Goal: Task Accomplishment & Management: Complete application form

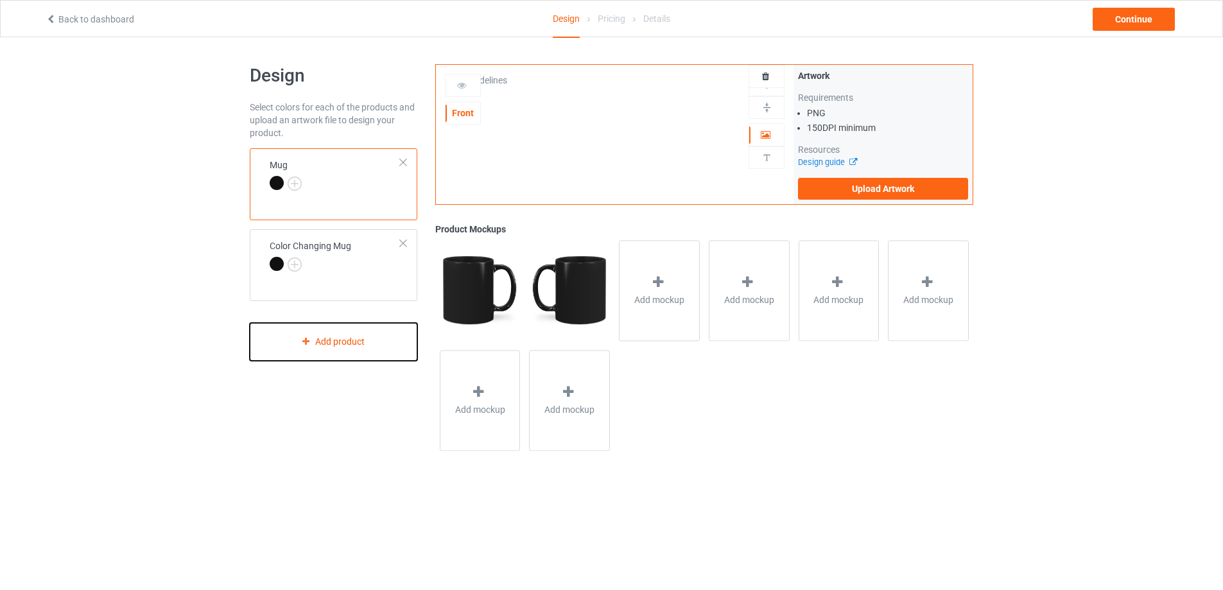
click at [387, 349] on div "Add product" at bounding box center [334, 342] width 168 height 38
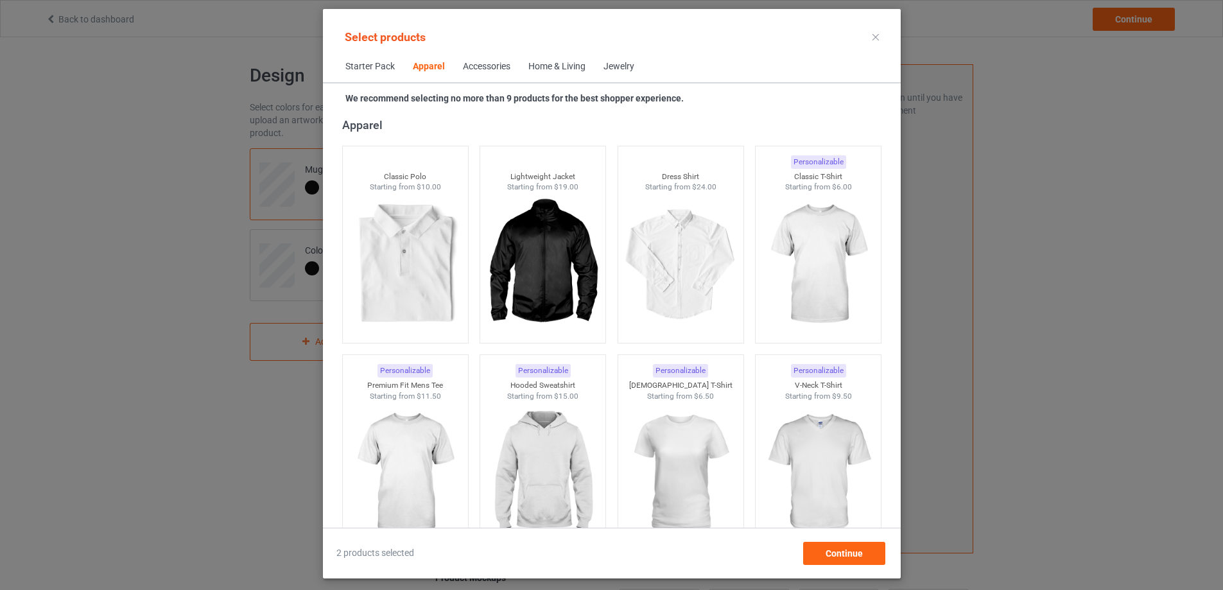
click at [555, 65] on div "Home & Living" at bounding box center [557, 66] width 57 height 13
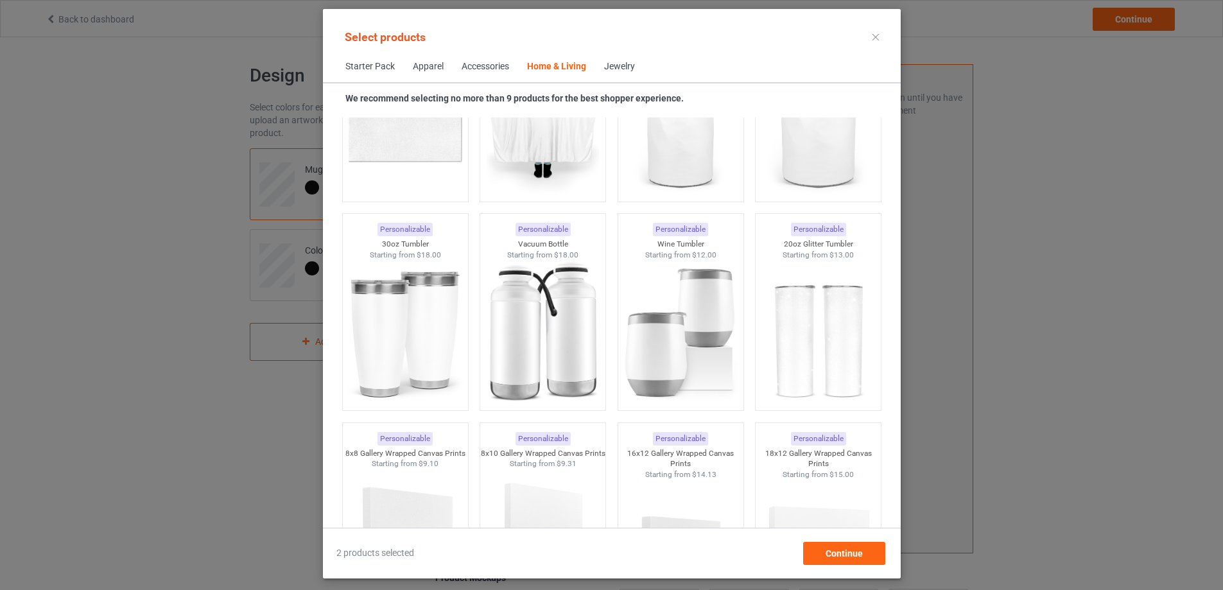
scroll to position [10738, 0]
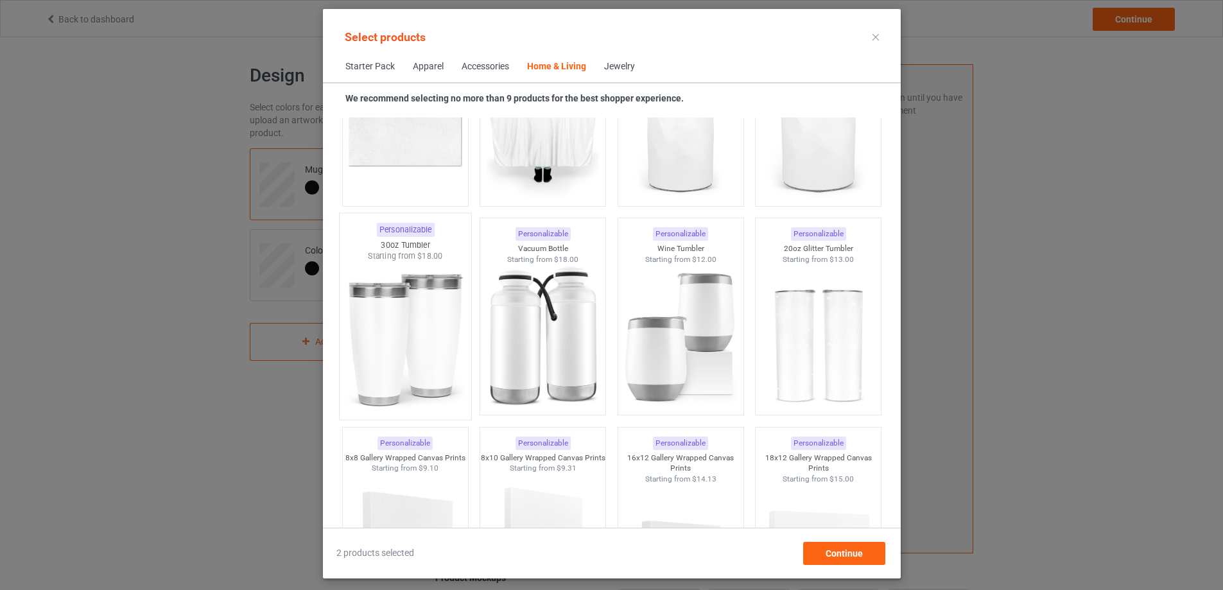
click at [410, 284] on img at bounding box center [405, 337] width 121 height 151
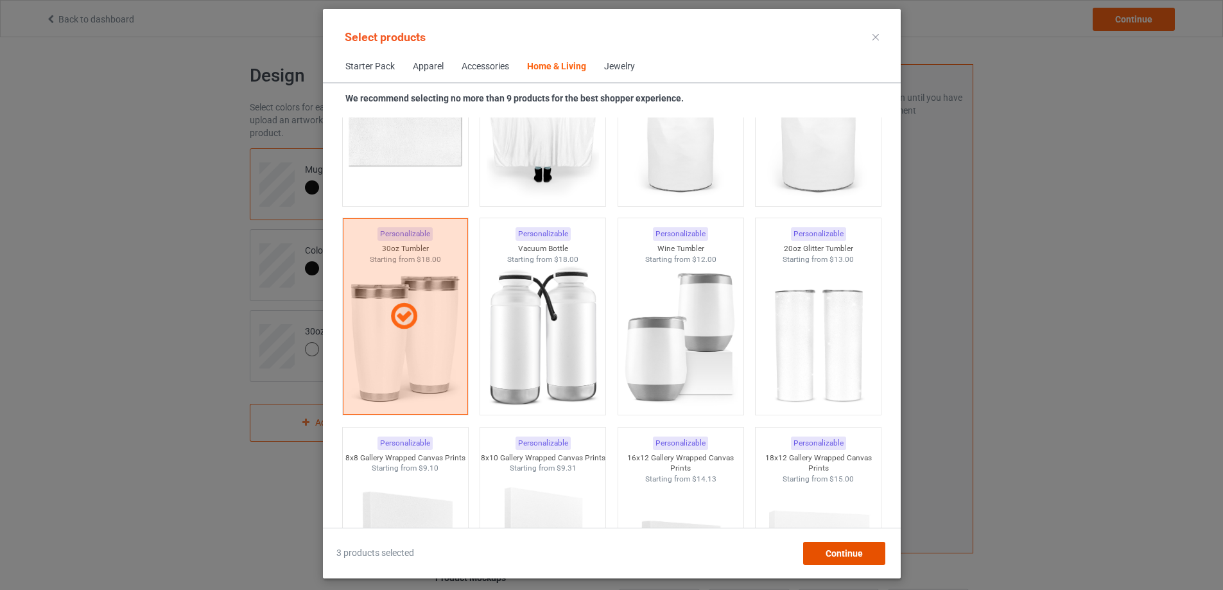
click at [861, 556] on span "Continue" at bounding box center [843, 553] width 37 height 10
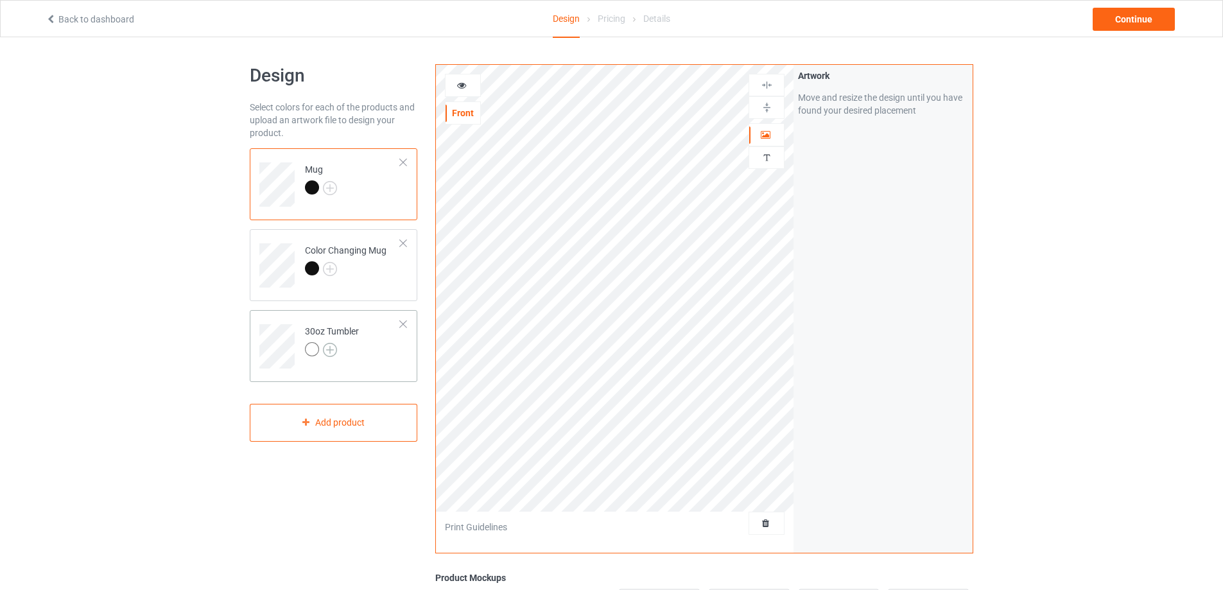
click at [332, 351] on img at bounding box center [330, 350] width 14 height 14
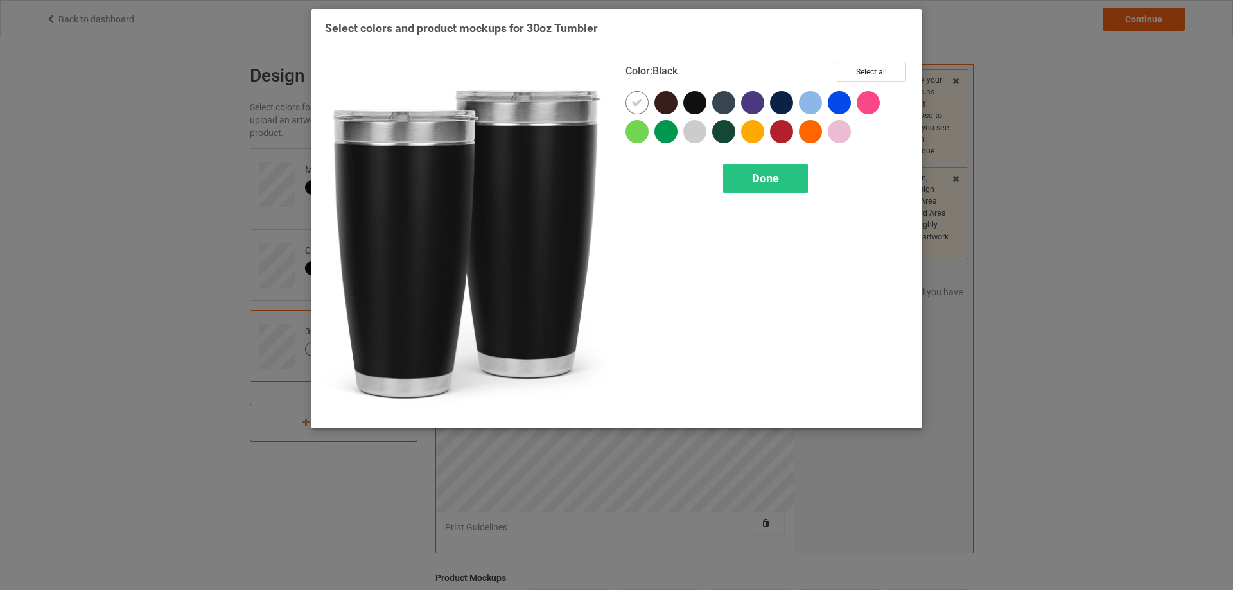
click at [692, 106] on div at bounding box center [694, 102] width 23 height 23
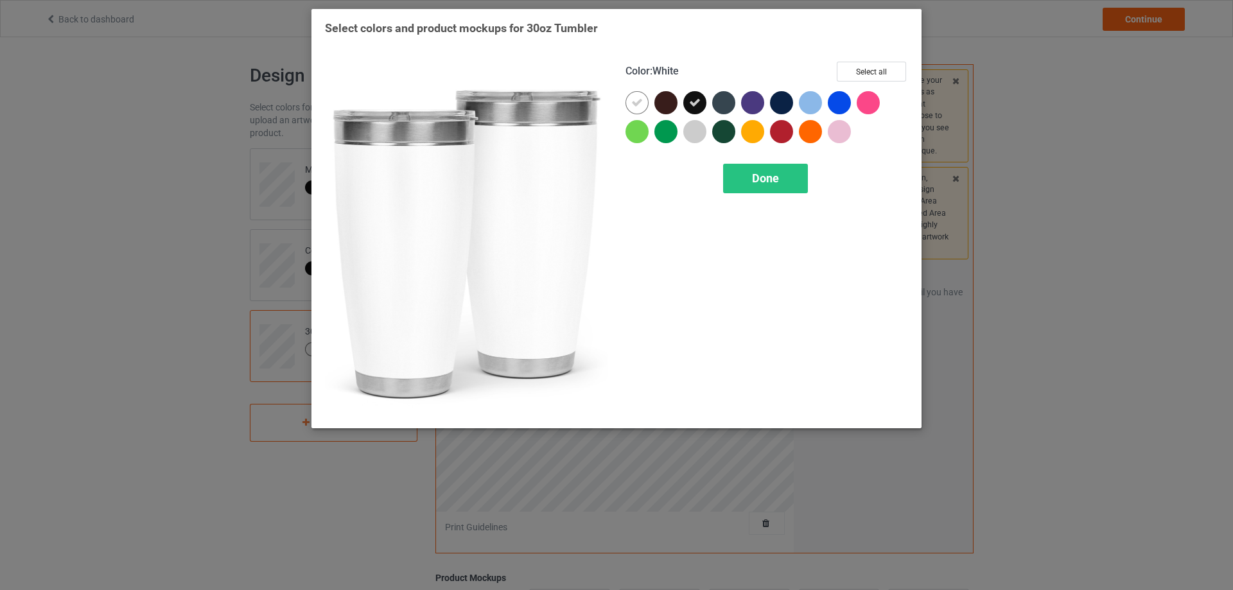
click at [645, 98] on div at bounding box center [637, 102] width 23 height 23
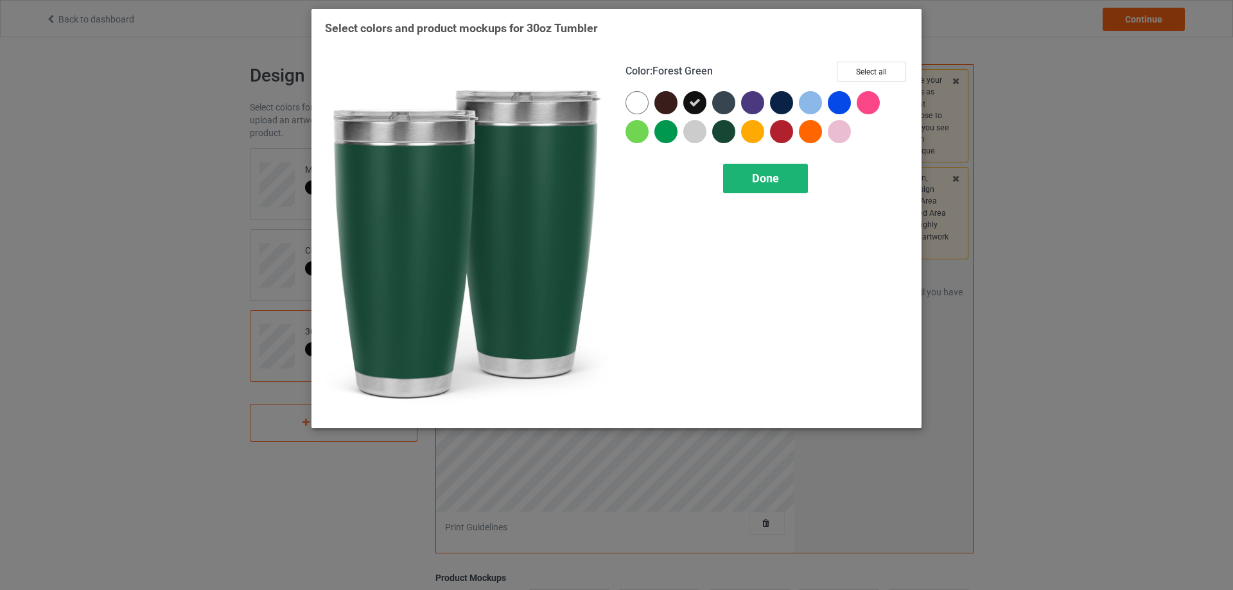
click at [766, 171] on span "Done" at bounding box center [765, 177] width 27 height 13
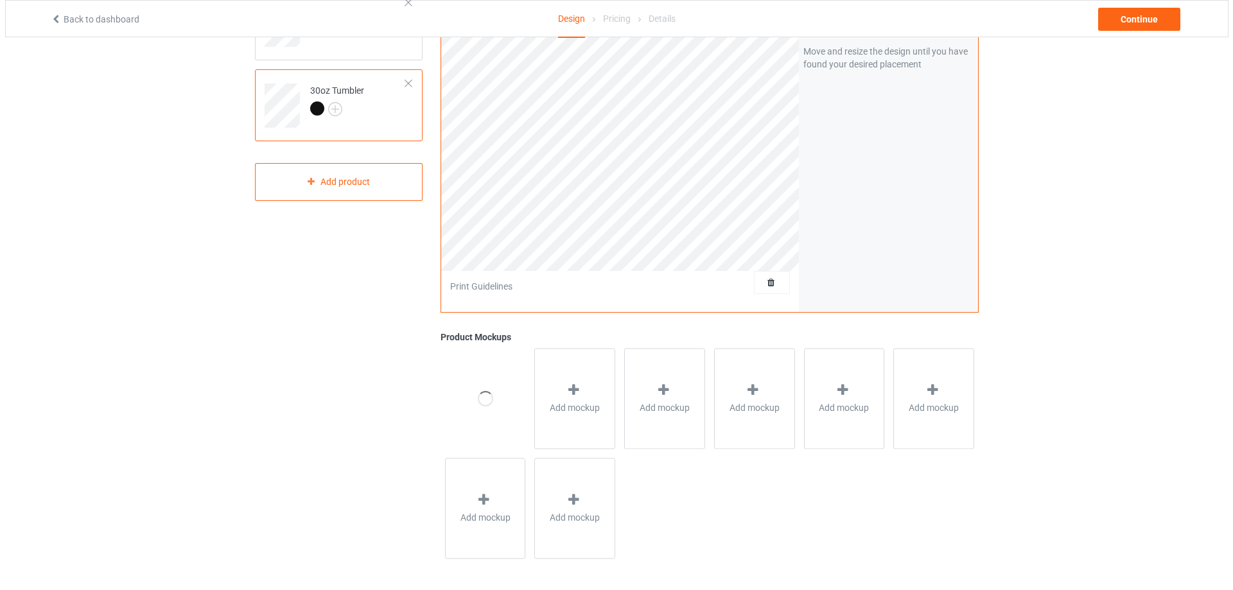
scroll to position [241, 0]
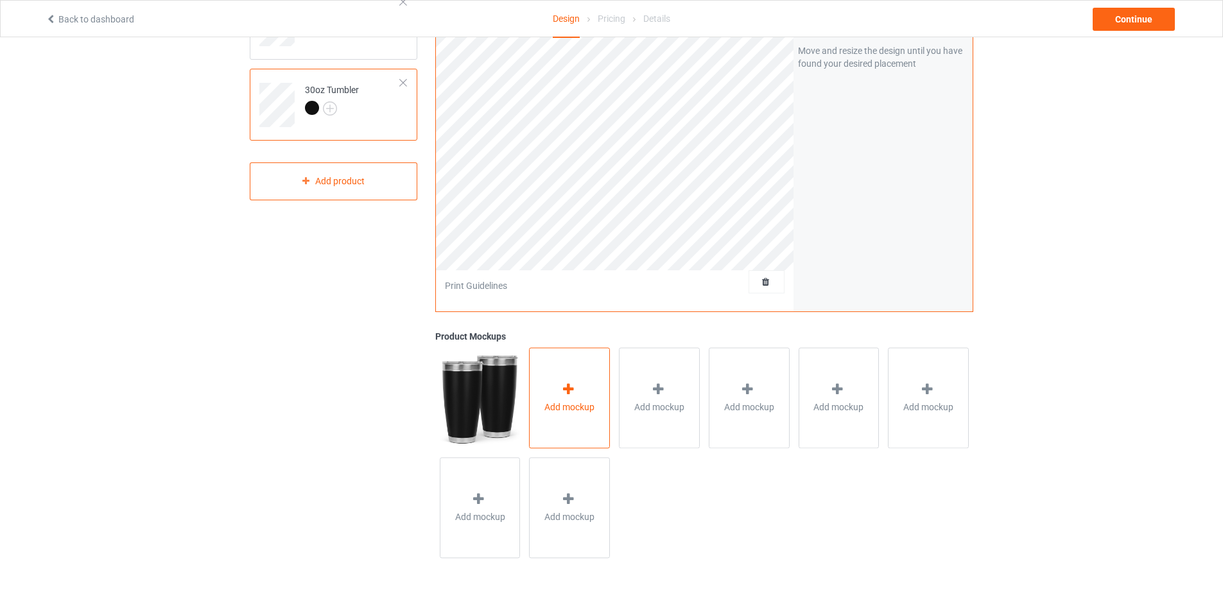
click at [577, 374] on div "Add mockup" at bounding box center [569, 397] width 81 height 101
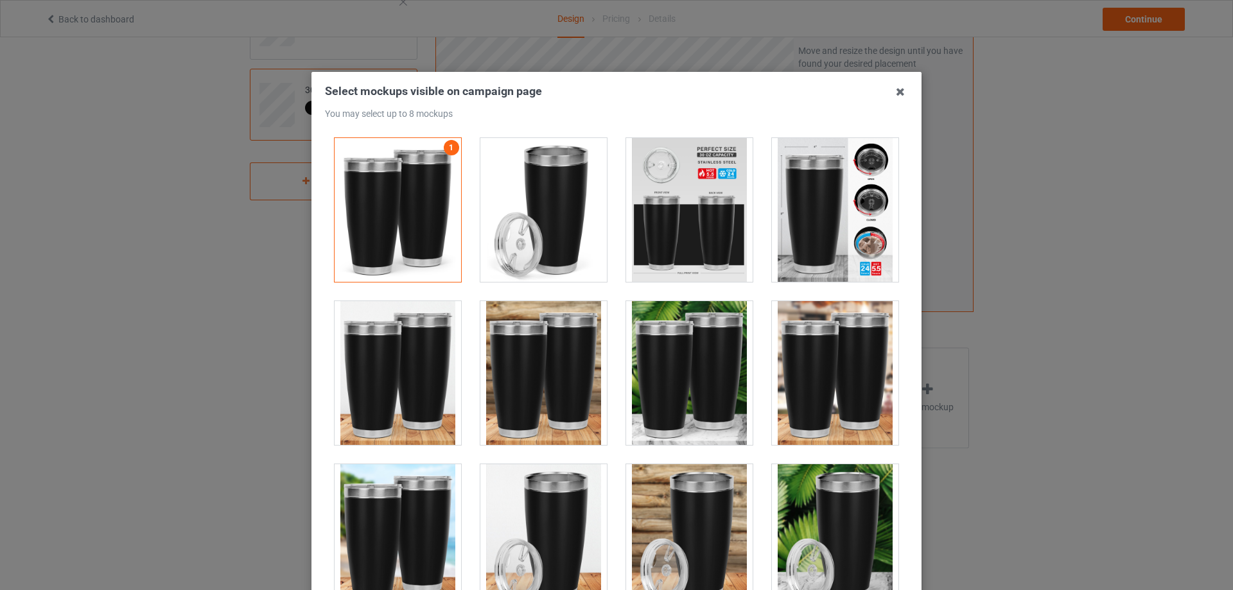
click at [542, 208] on div at bounding box center [543, 210] width 127 height 144
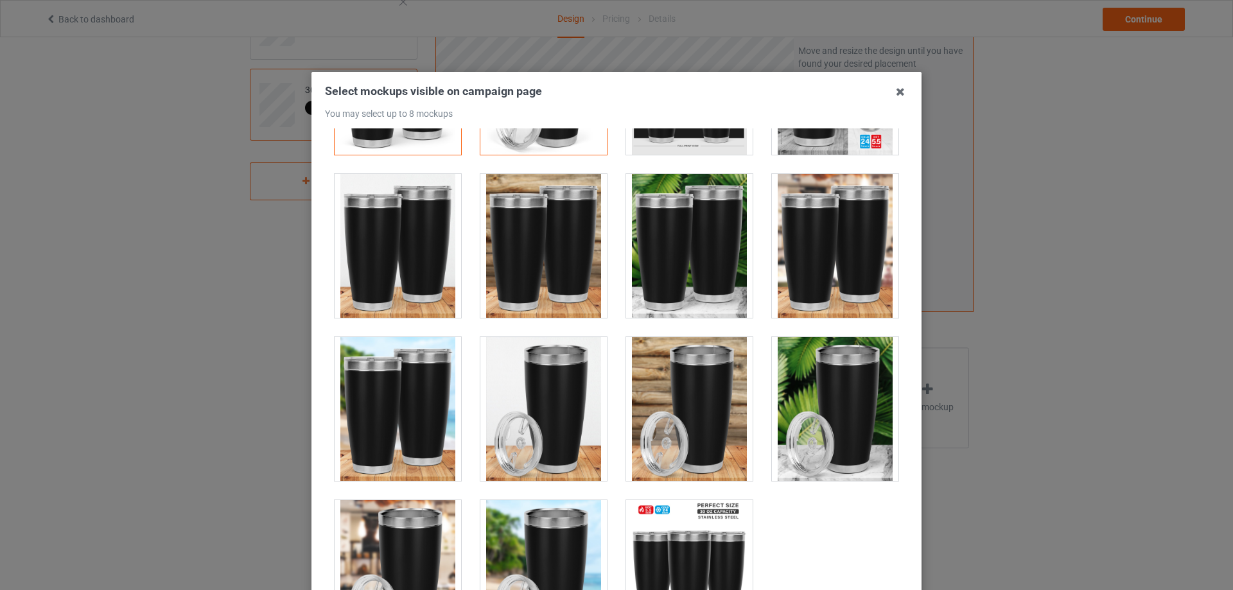
scroll to position [128, 0]
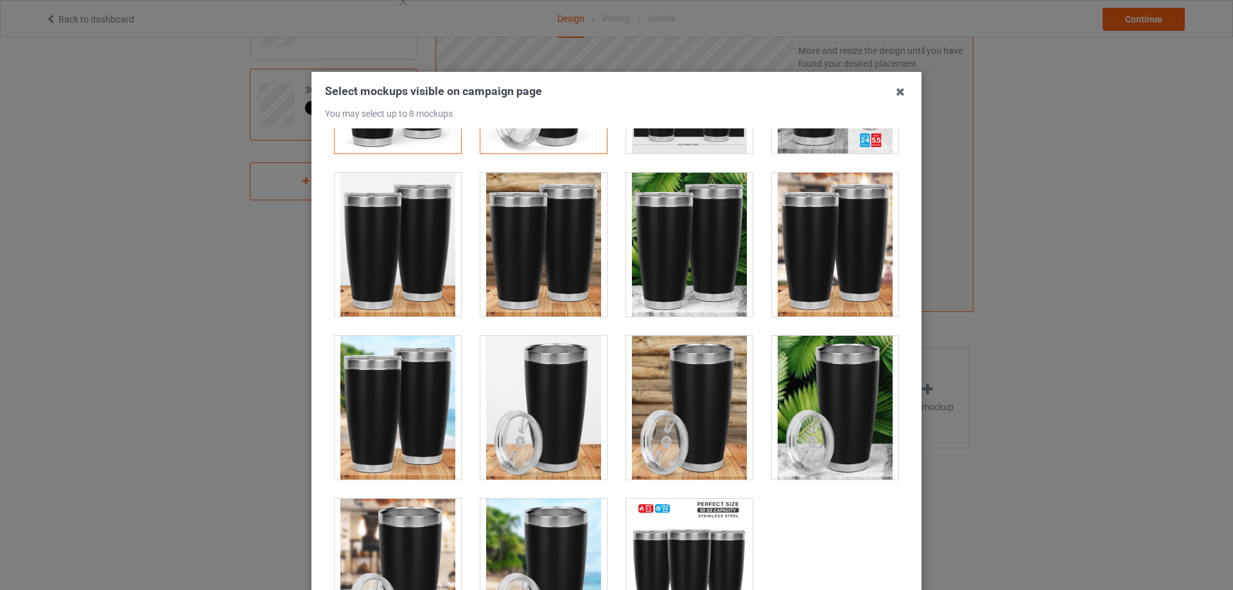
click at [390, 253] on div at bounding box center [398, 245] width 127 height 144
click at [570, 417] on div at bounding box center [543, 408] width 127 height 144
click at [681, 408] on div at bounding box center [689, 408] width 127 height 144
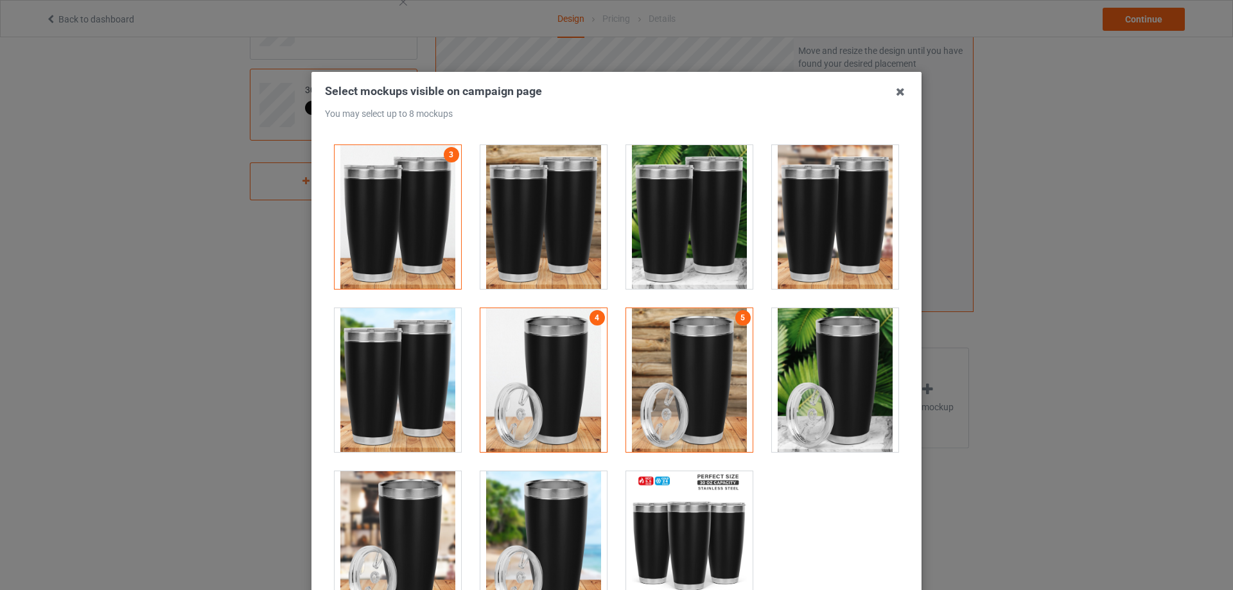
scroll to position [180, 0]
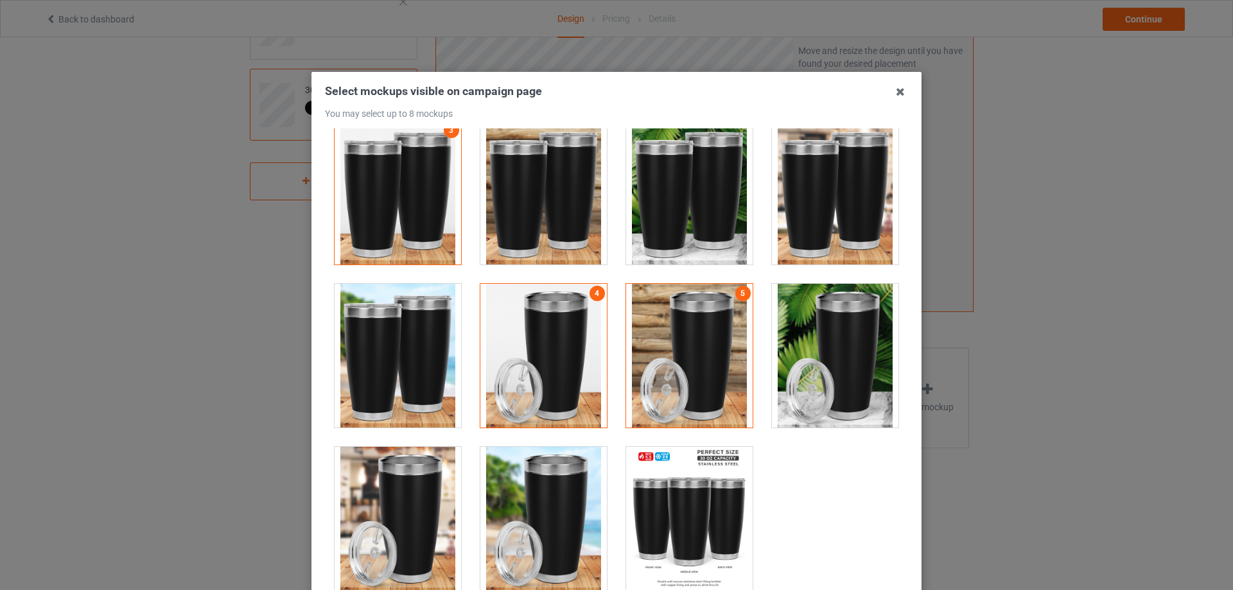
drag, startPoint x: 428, startPoint y: 491, endPoint x: 523, endPoint y: 492, distance: 94.4
click at [428, 492] on div at bounding box center [398, 519] width 127 height 144
click at [549, 492] on div at bounding box center [543, 519] width 127 height 144
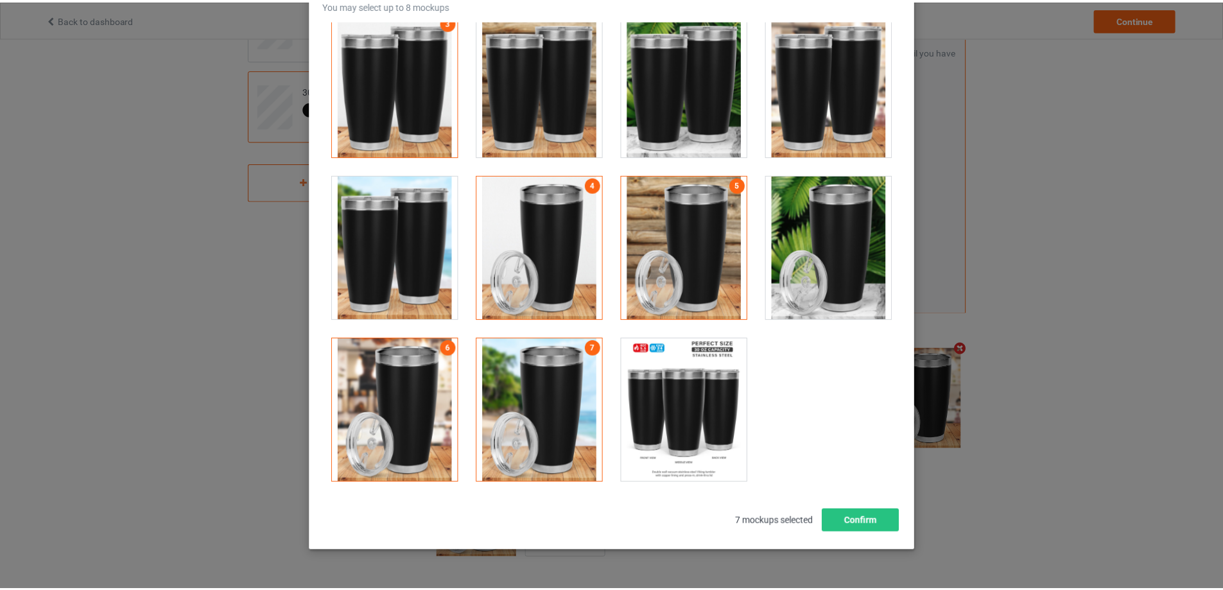
scroll to position [128, 0]
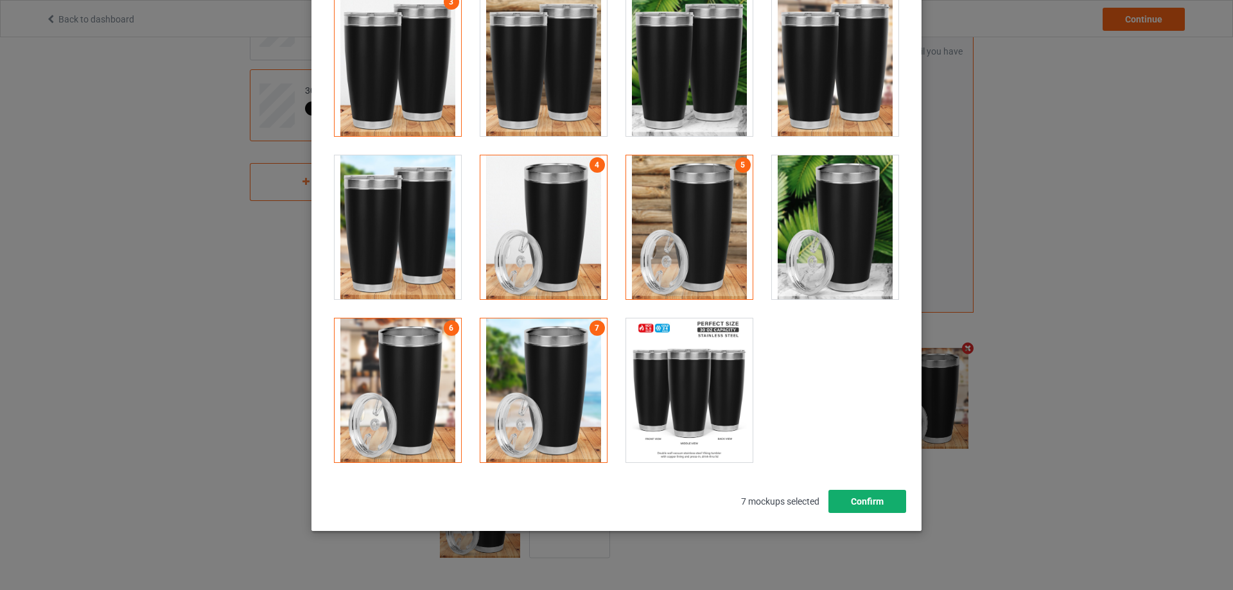
click at [849, 498] on button "Confirm" at bounding box center [867, 501] width 78 height 23
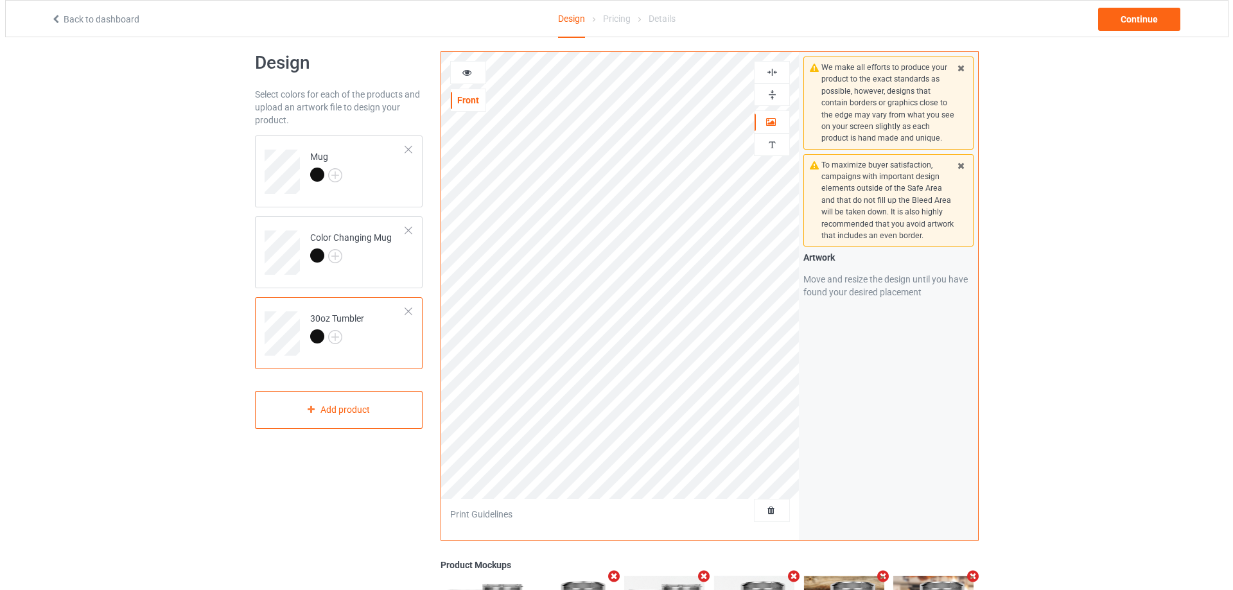
scroll to position [0, 0]
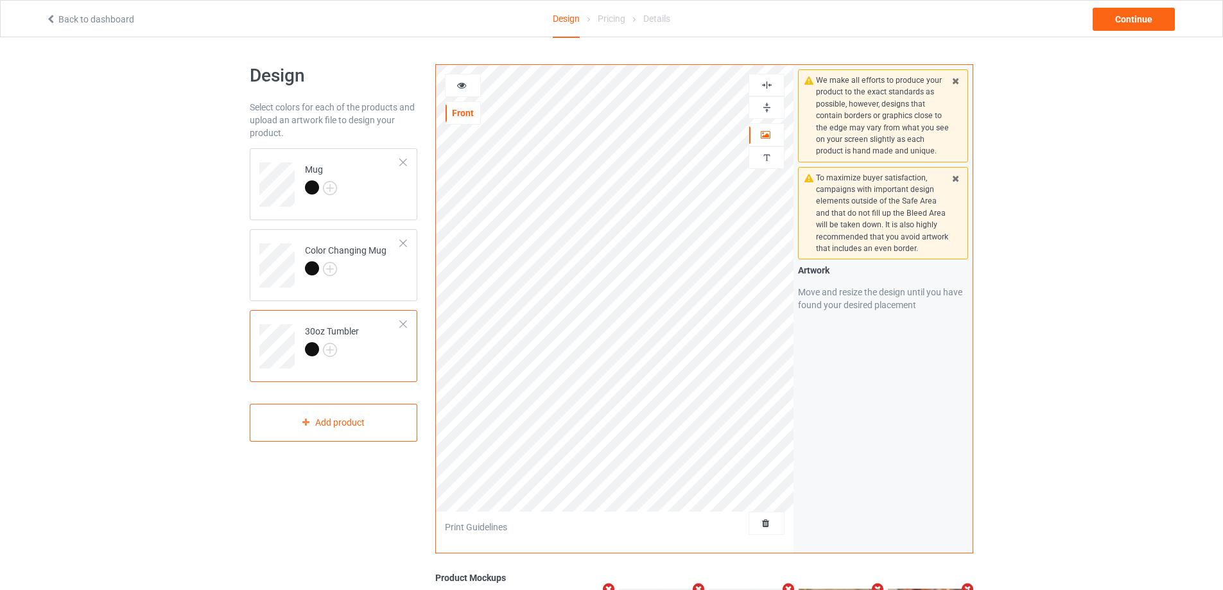
click at [461, 87] on icon at bounding box center [462, 83] width 11 height 9
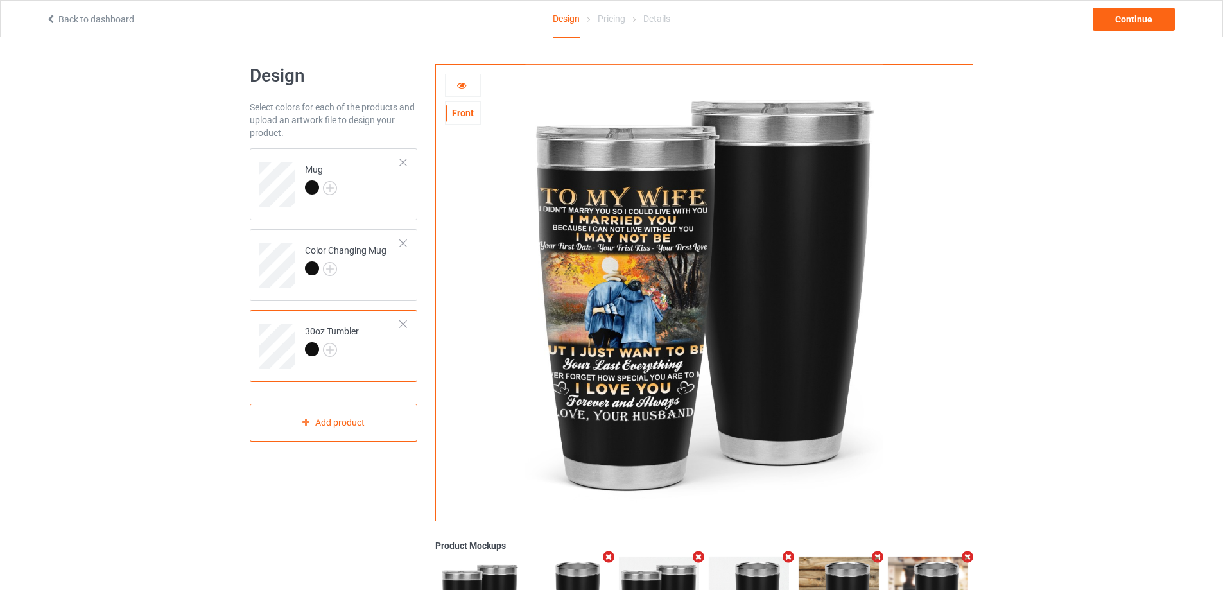
click at [462, 86] on icon at bounding box center [462, 83] width 11 height 9
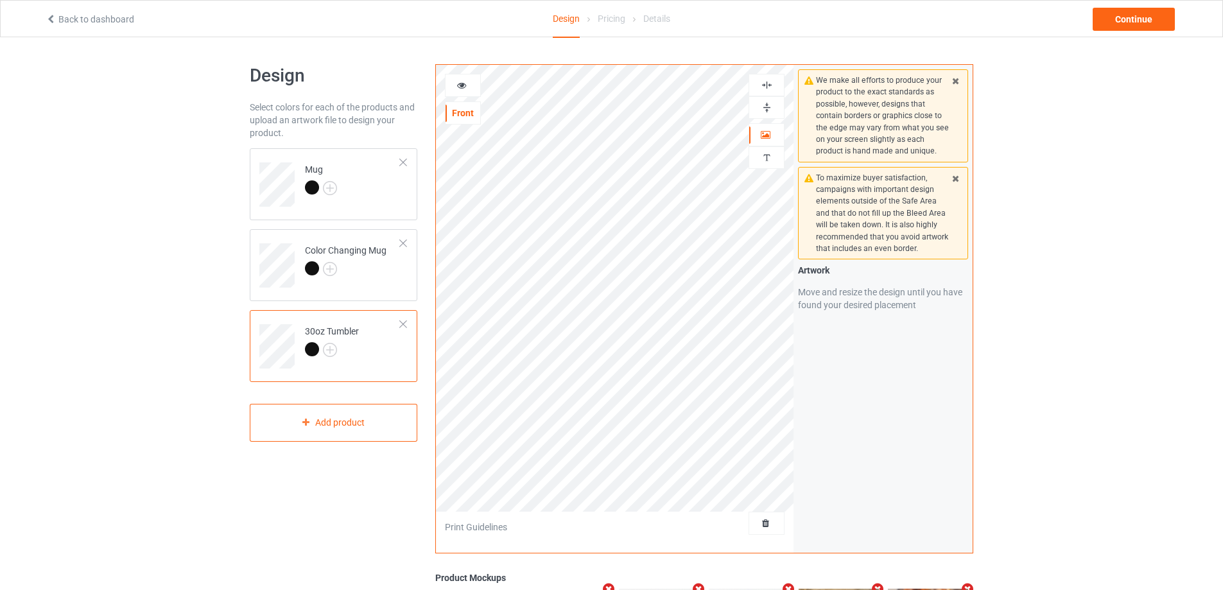
click at [459, 84] on icon at bounding box center [462, 83] width 11 height 9
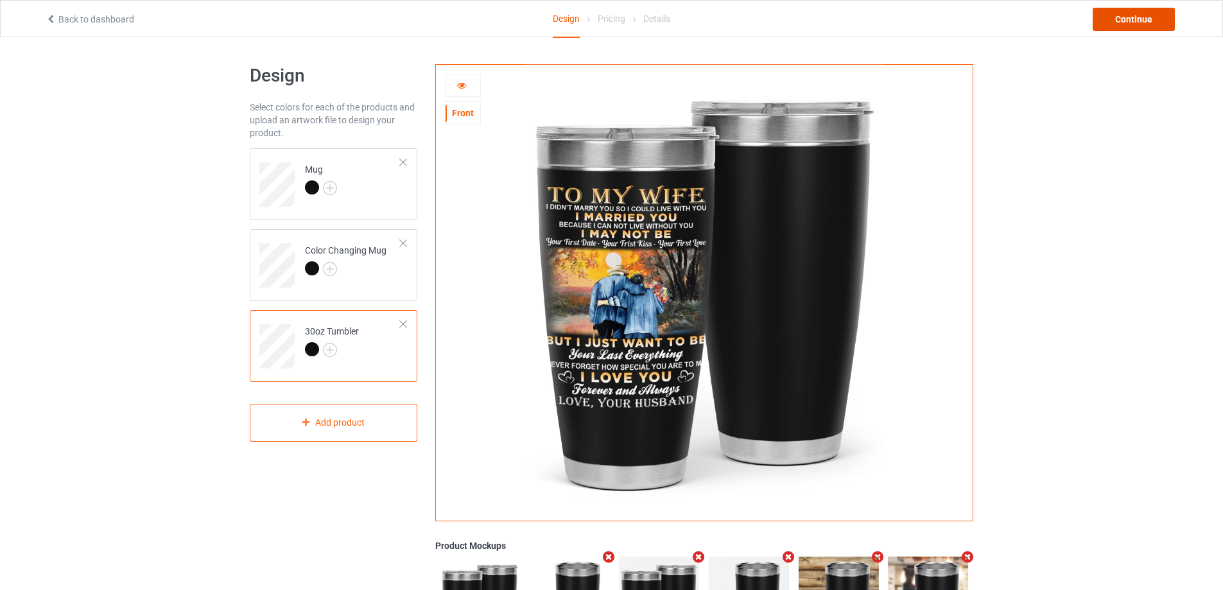
click at [1169, 17] on div "Continue" at bounding box center [1134, 19] width 82 height 23
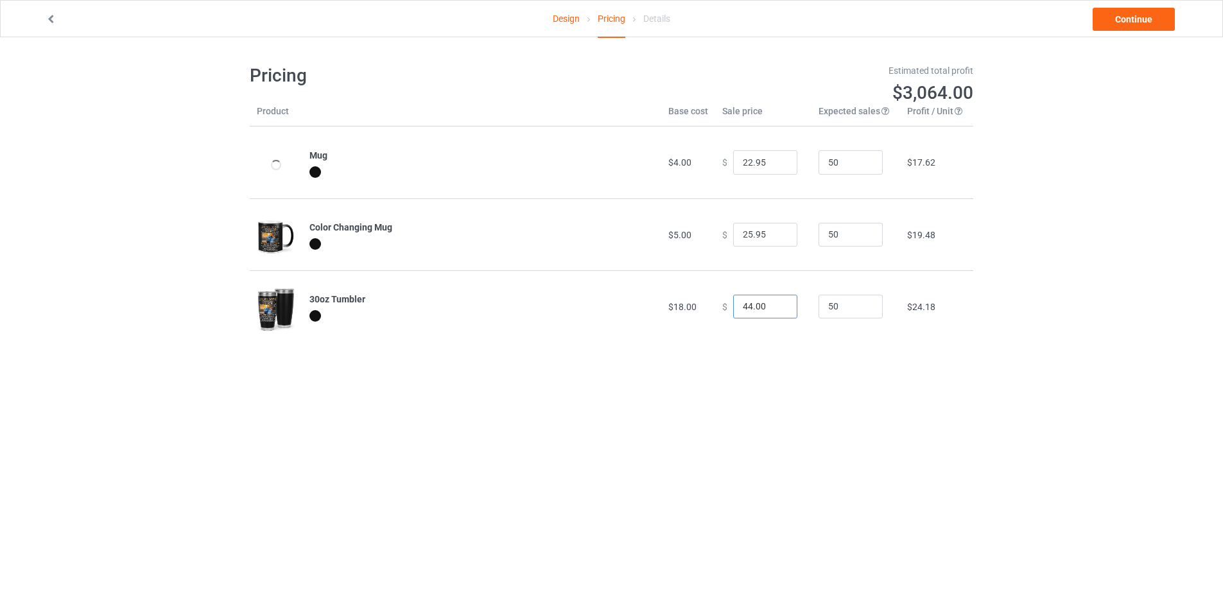
drag, startPoint x: 766, startPoint y: 306, endPoint x: 665, endPoint y: 292, distance: 101.3
click at [667, 293] on tr "30oz Tumbler $18.00 $ 44.00 50 $24.18" at bounding box center [612, 306] width 724 height 72
type input "44.95"
click at [1119, 22] on link "Continue" at bounding box center [1134, 19] width 82 height 23
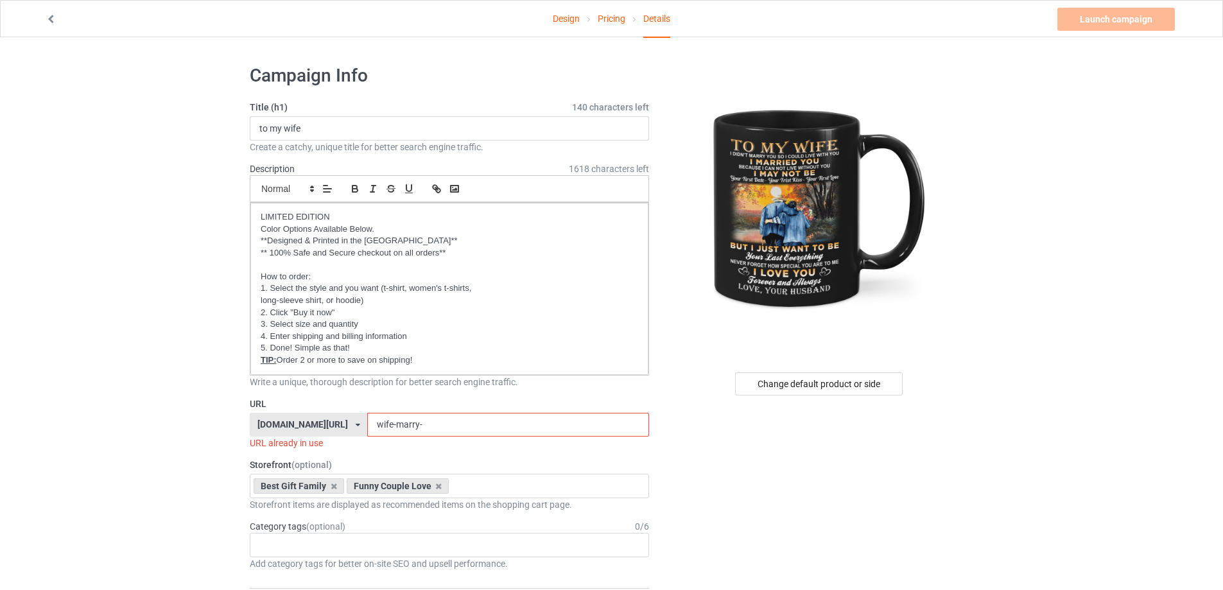
click at [437, 427] on input "wife-marry-" at bounding box center [507, 425] width 281 height 24
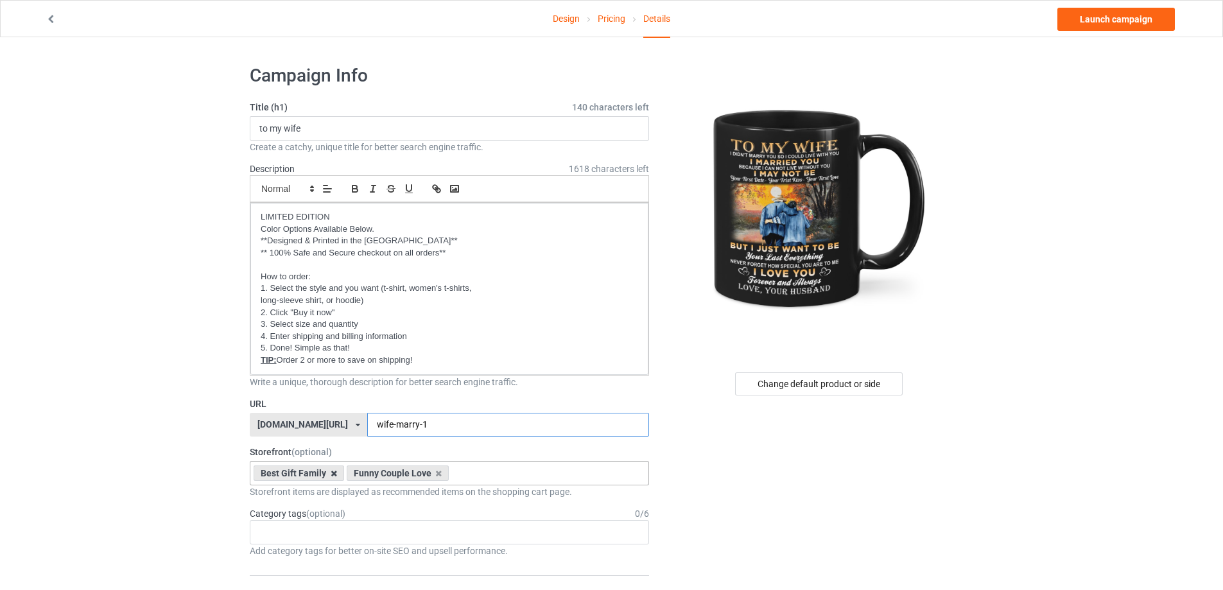
type input "wife-marry-1"
click at [335, 474] on icon at bounding box center [334, 473] width 6 height 8
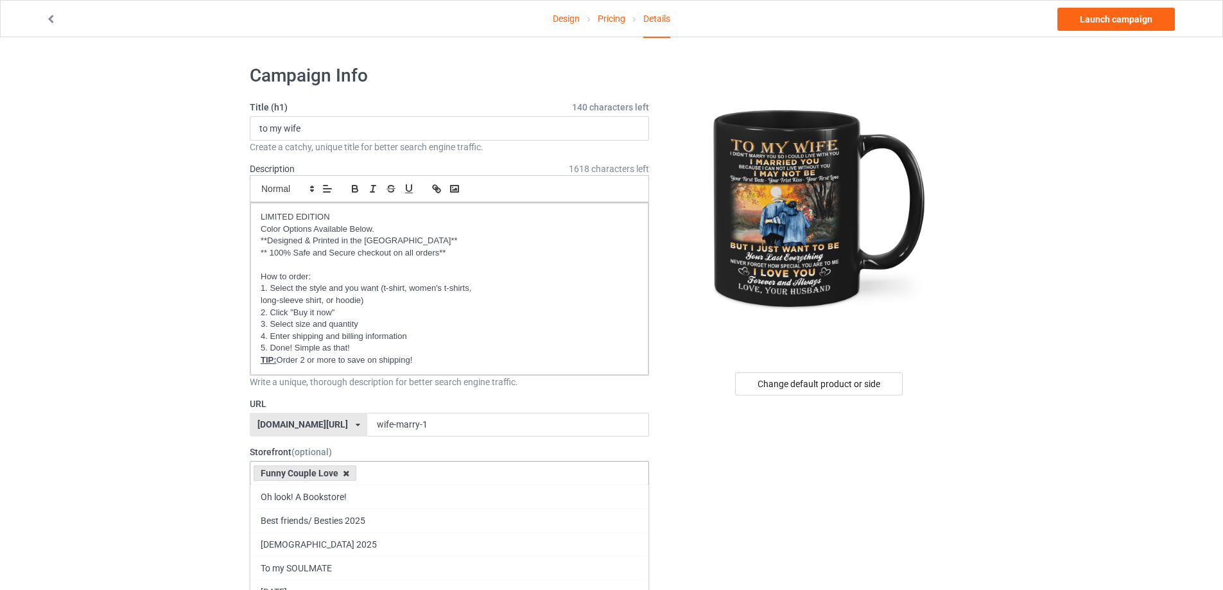
click at [348, 474] on icon at bounding box center [346, 473] width 6 height 8
click at [348, 474] on div "Oh look! A Bookstore! Best friends/ Besties 2025 [DEMOGRAPHIC_DATA] 2025 To my …" at bounding box center [449, 473] width 399 height 24
click at [412, 560] on div "To my SOULMATE" at bounding box center [449, 568] width 398 height 24
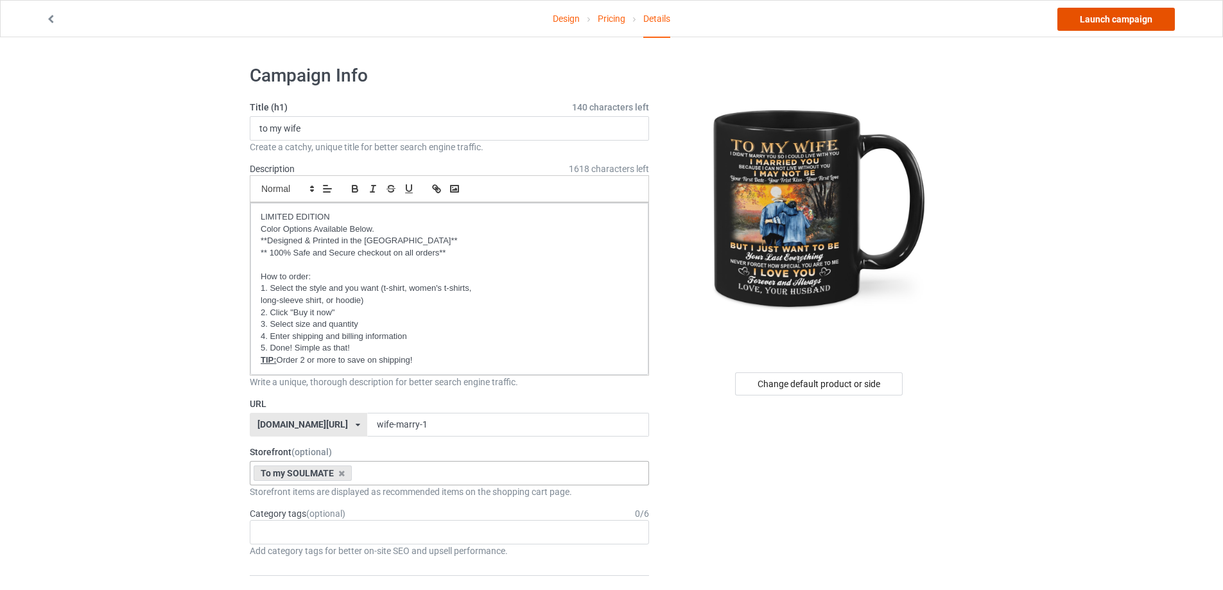
click at [1125, 20] on link "Launch campaign" at bounding box center [1117, 19] width 118 height 23
